Goal: Task Accomplishment & Management: Complete application form

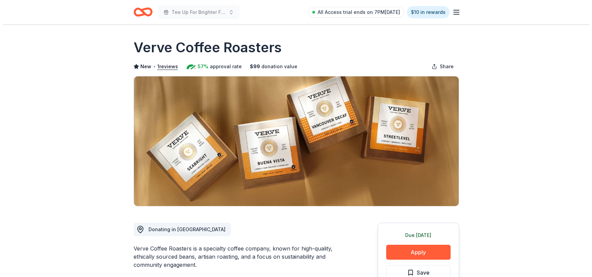
scroll to position [61, 0]
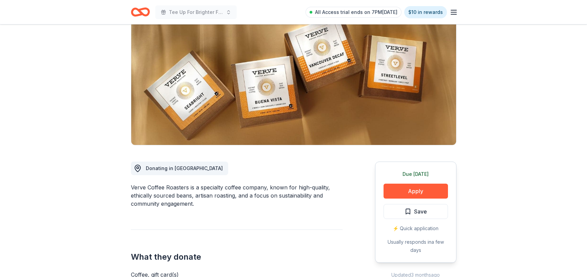
click at [429, 190] on button "Apply" at bounding box center [415, 190] width 64 height 15
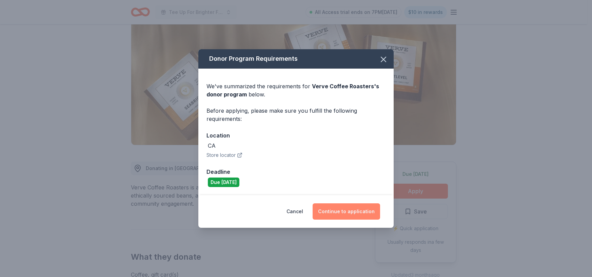
click at [335, 212] on button "Continue to application" at bounding box center [346, 211] width 67 height 16
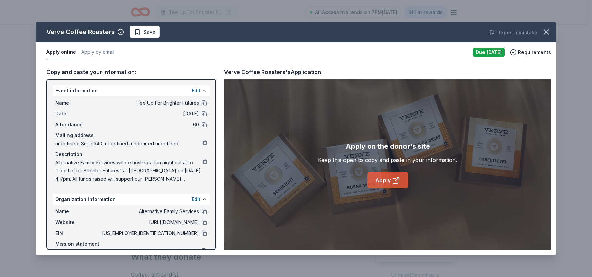
click at [380, 177] on link "Apply" at bounding box center [387, 180] width 41 height 16
click at [147, 32] on span "Save" at bounding box center [149, 32] width 12 height 8
click at [162, 32] on html "Tee Up For Brighter Futures All Access trial ends on 7PM, 9/22 $10 in rewards D…" at bounding box center [296, 77] width 592 height 277
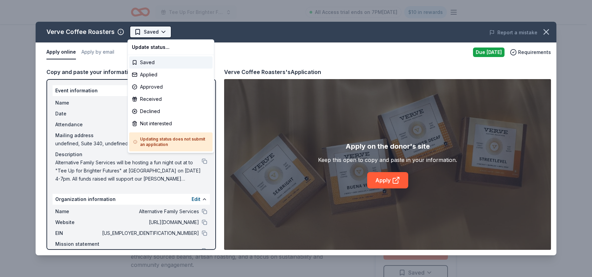
scroll to position [0, 0]
click at [162, 71] on div "Applied" at bounding box center [170, 74] width 83 height 12
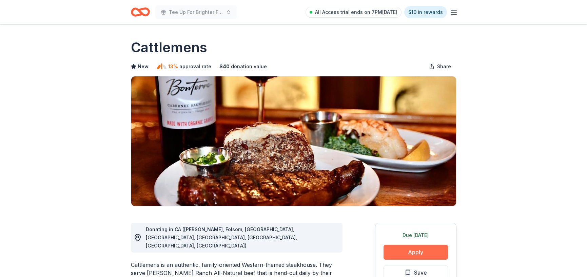
click at [425, 253] on button "Apply" at bounding box center [415, 251] width 64 height 15
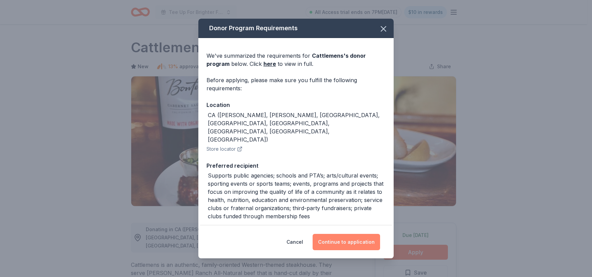
click at [341, 241] on button "Continue to application" at bounding box center [346, 242] width 67 height 16
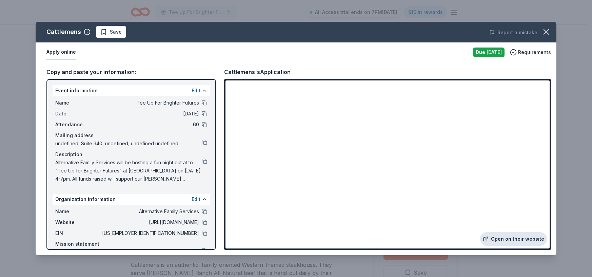
click at [503, 238] on link "Open on their website" at bounding box center [513, 239] width 67 height 14
click at [102, 33] on span "Save" at bounding box center [110, 32] width 21 height 8
click at [134, 35] on html "Tee Up For Brighter Futures All Access trial ends on 7PM, 9/22 $10 in rewards D…" at bounding box center [296, 138] width 592 height 277
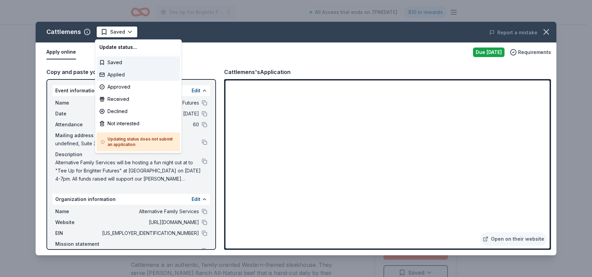
click at [124, 77] on div "Applied" at bounding box center [138, 74] width 83 height 12
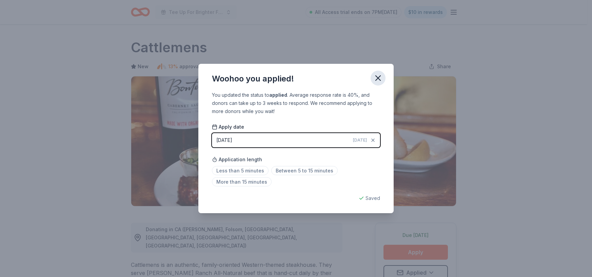
click at [380, 81] on icon "button" at bounding box center [377, 77] width 9 height 9
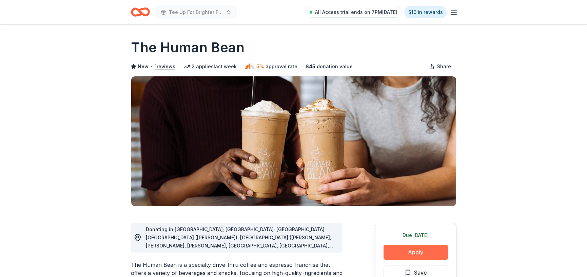
click at [408, 253] on button "Apply" at bounding box center [415, 251] width 64 height 15
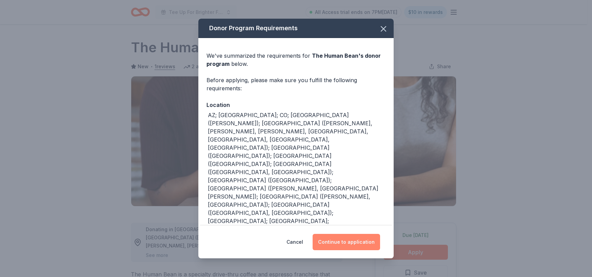
click at [358, 234] on button "Continue to application" at bounding box center [346, 242] width 67 height 16
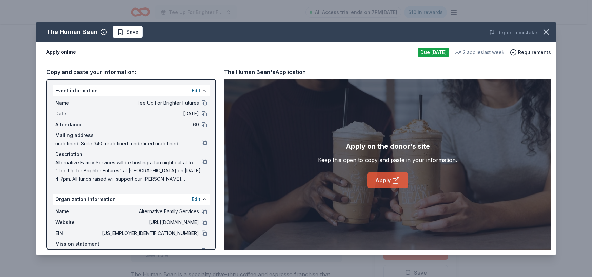
click at [397, 179] on icon at bounding box center [397, 179] width 4 height 4
click at [127, 31] on span "Save" at bounding box center [132, 32] width 12 height 8
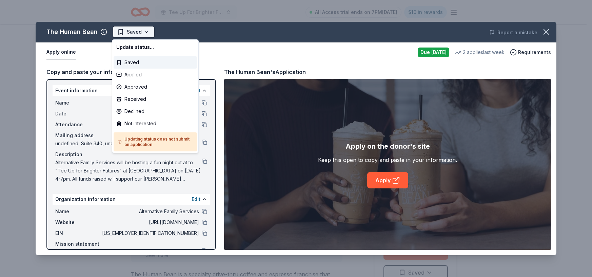
click at [144, 26] on html "Tee Up For Brighter Futures All Access trial ends on 7PM, 9/22 $10 in rewards D…" at bounding box center [296, 138] width 592 height 277
click at [151, 71] on div "Applied" at bounding box center [155, 74] width 83 height 12
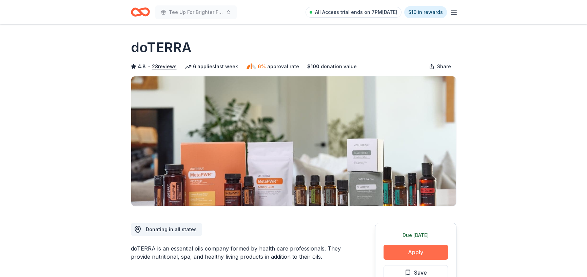
click at [419, 255] on button "Apply" at bounding box center [415, 251] width 64 height 15
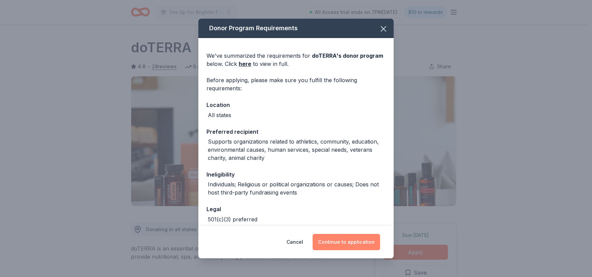
click at [354, 234] on button "Continue to application" at bounding box center [346, 242] width 67 height 16
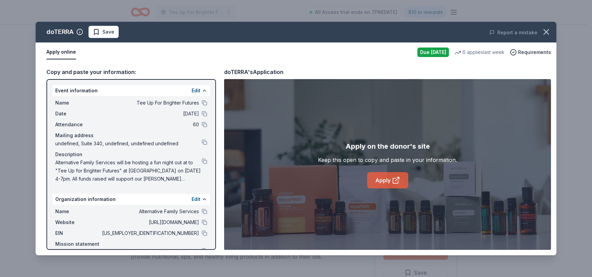
click at [392, 180] on icon at bounding box center [396, 180] width 8 height 8
click at [102, 35] on span "Save" at bounding box center [108, 32] width 12 height 8
click at [124, 32] on html "Tee Up For Brighter Futures All Access trial ends on 7PM, 9/22 $10 in rewards D…" at bounding box center [296, 138] width 592 height 277
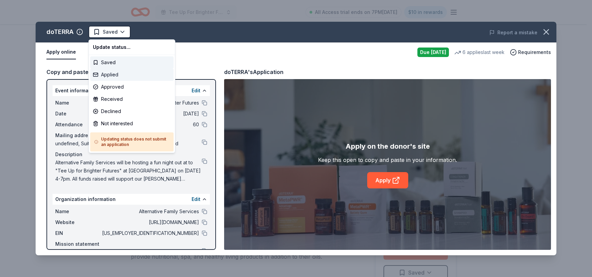
click at [123, 70] on div "Applied" at bounding box center [131, 74] width 83 height 12
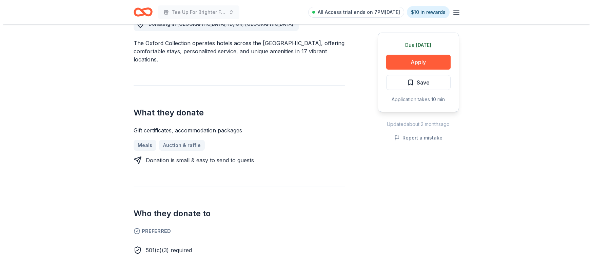
scroll to position [207, 0]
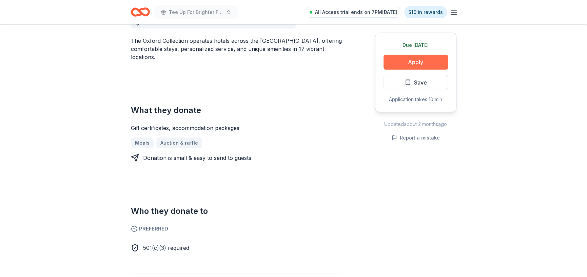
click at [414, 64] on button "Apply" at bounding box center [415, 62] width 64 height 15
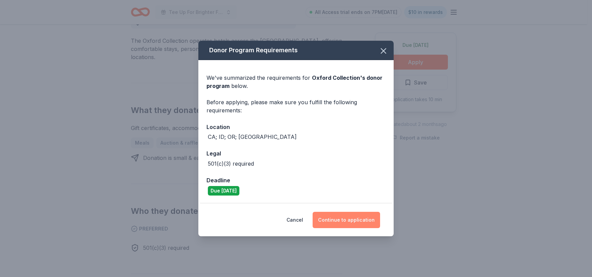
click at [371, 220] on button "Continue to application" at bounding box center [346, 220] width 67 height 16
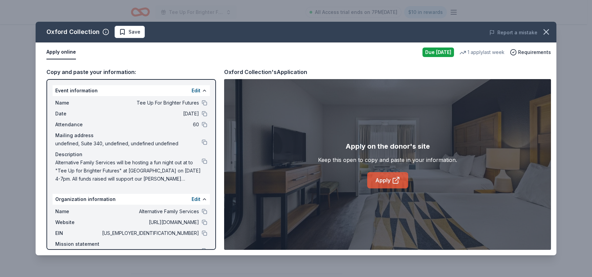
click at [377, 182] on link "Apply" at bounding box center [387, 180] width 41 height 16
click at [119, 32] on span "Save" at bounding box center [129, 32] width 21 height 8
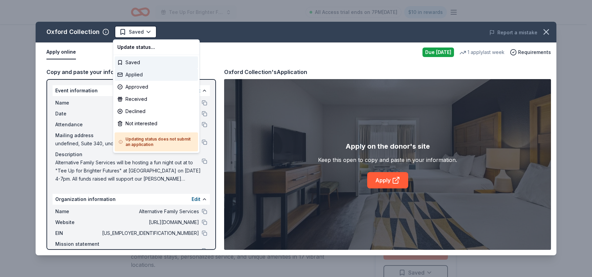
click at [145, 70] on div "Applied" at bounding box center [156, 74] width 83 height 12
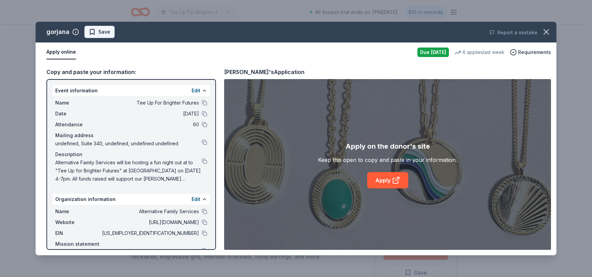
click at [98, 32] on span "Save" at bounding box center [104, 32] width 12 height 8
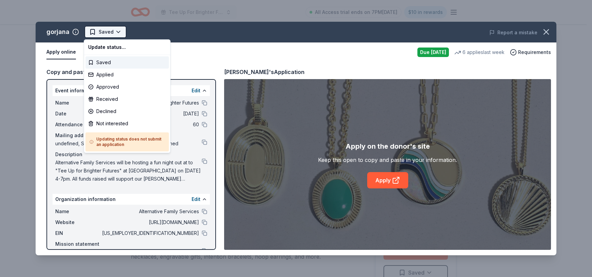
click at [110, 33] on html "Tee Up For Brighter Futures All Access trial ends on 7PM[DATE] $10 in rewards D…" at bounding box center [296, 138] width 592 height 277
click at [113, 70] on div "Applied" at bounding box center [126, 74] width 83 height 12
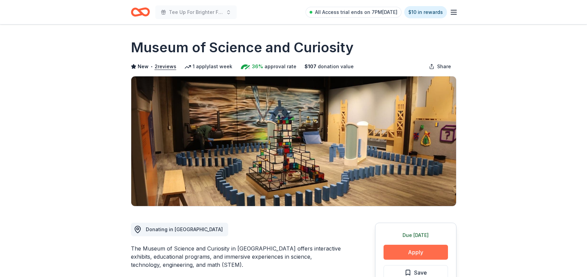
click at [433, 253] on button "Apply" at bounding box center [415, 251] width 64 height 15
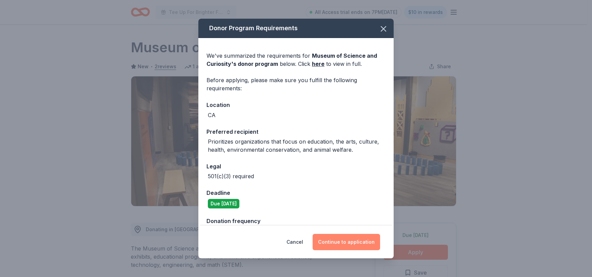
click at [356, 241] on button "Continue to application" at bounding box center [346, 242] width 67 height 16
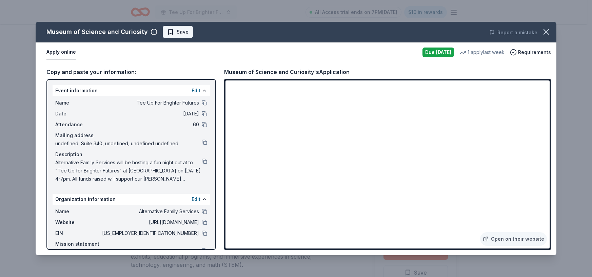
click at [190, 31] on button "Save" at bounding box center [178, 32] width 30 height 12
click at [192, 34] on html "Tee Up For Brighter Futures All Access trial ends on 7PM[DATE] $10 in rewards D…" at bounding box center [296, 138] width 592 height 277
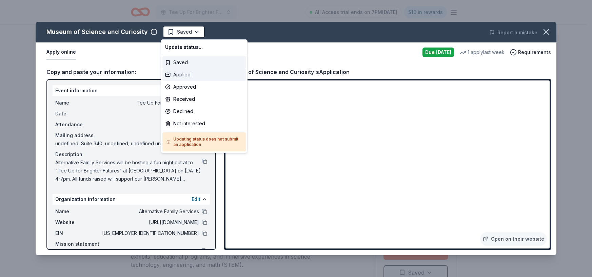
click at [191, 72] on div "Applied" at bounding box center [203, 74] width 83 height 12
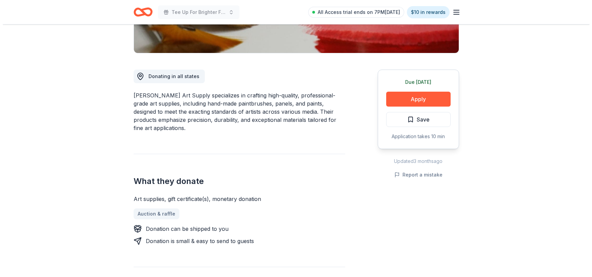
scroll to position [154, 0]
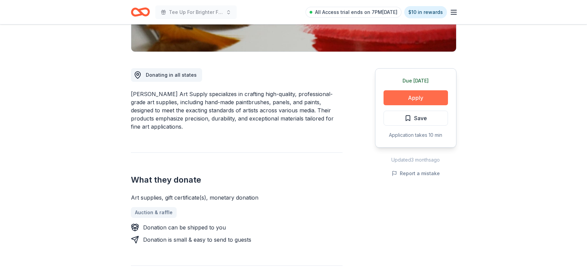
click at [408, 98] on button "Apply" at bounding box center [415, 97] width 64 height 15
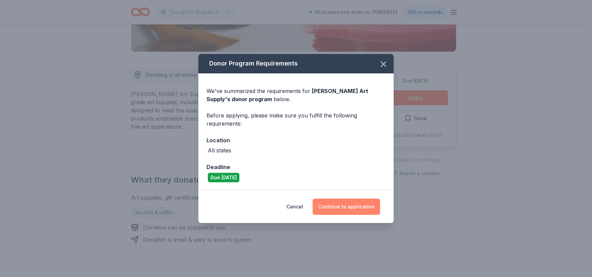
click at [342, 203] on button "Continue to application" at bounding box center [346, 206] width 67 height 16
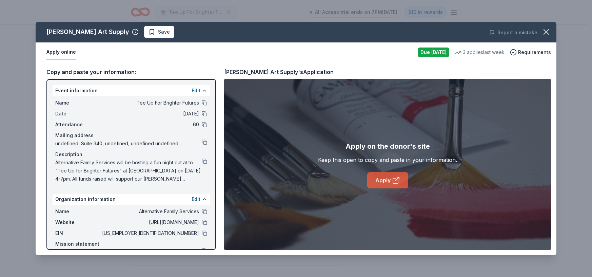
click at [374, 182] on link "Apply" at bounding box center [387, 180] width 41 height 16
